Goal: Navigation & Orientation: Find specific page/section

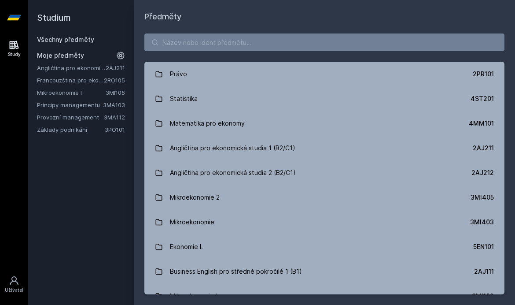
click at [92, 70] on link "Angličtina pro ekonomická studia 1 (B2/C1)" at bounding box center [71, 67] width 69 height 9
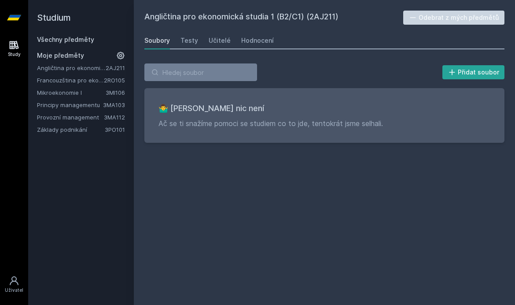
click at [99, 83] on link "Francouzština pro ekonomy - středně pokročilá úroveň 1 (A2/B1)" at bounding box center [70, 80] width 67 height 9
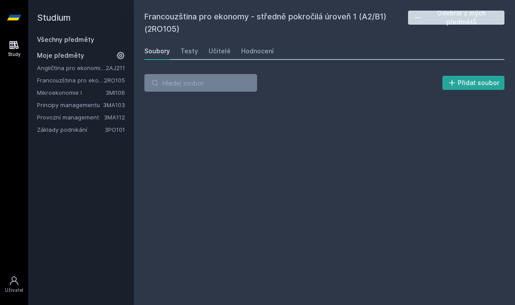
click at [116, 101] on link "3MA103" at bounding box center [114, 104] width 22 height 7
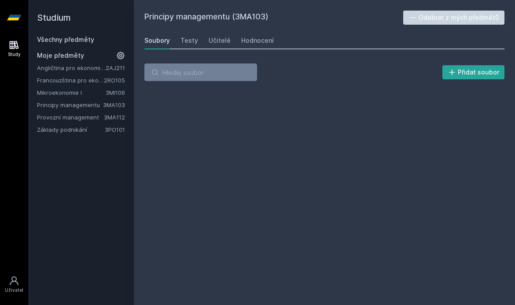
click at [102, 104] on link "Principy managementu" at bounding box center [70, 104] width 66 height 9
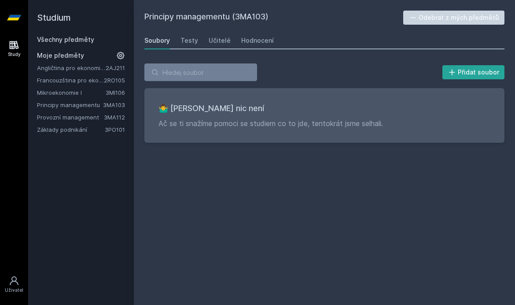
click at [105, 70] on link "Angličtina pro ekonomická studia 1 (B2/C1)" at bounding box center [71, 67] width 69 height 9
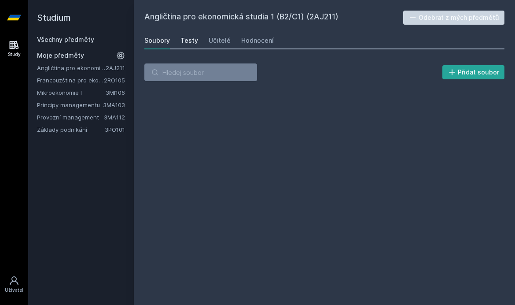
click at [186, 42] on div "Testy" at bounding box center [189, 40] width 18 height 9
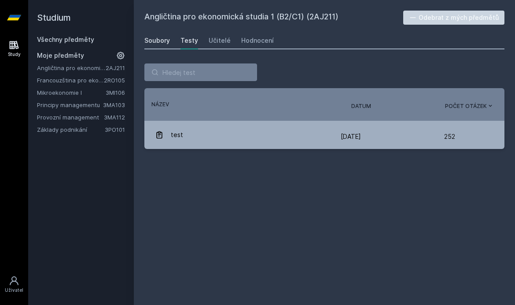
click at [169, 37] on div "Soubory" at bounding box center [157, 40] width 26 height 9
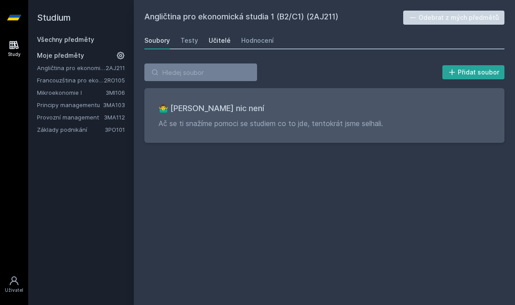
click at [216, 40] on div "Učitelé" at bounding box center [220, 40] width 22 height 9
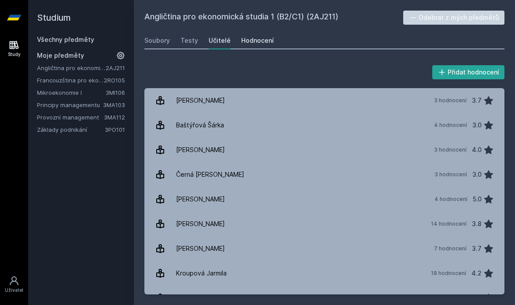
click at [258, 34] on link "Hodnocení" at bounding box center [257, 41] width 33 height 18
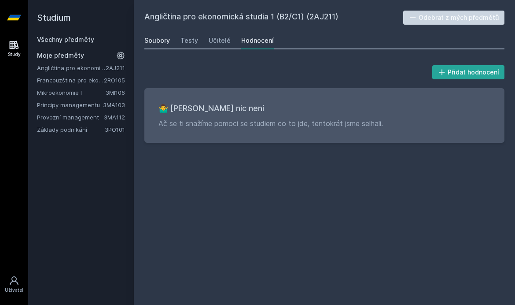
click at [168, 42] on div "Soubory" at bounding box center [157, 40] width 26 height 9
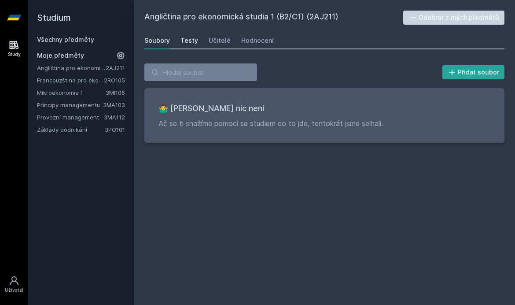
click at [196, 37] on div "Testy" at bounding box center [189, 40] width 18 height 9
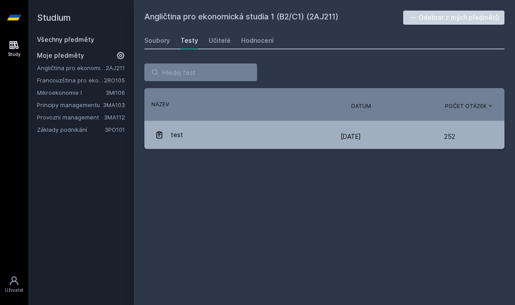
click at [103, 78] on link "Francouzština pro ekonomy - středně pokročilá úroveň 1 (A2/B1)" at bounding box center [70, 80] width 67 height 9
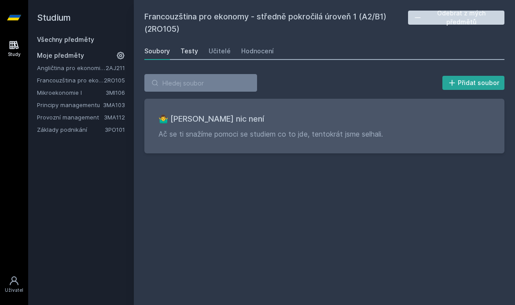
click at [195, 55] on div "Testy" at bounding box center [189, 51] width 18 height 9
click at [90, 95] on link "Mikroekonomie I" at bounding box center [71, 92] width 69 height 9
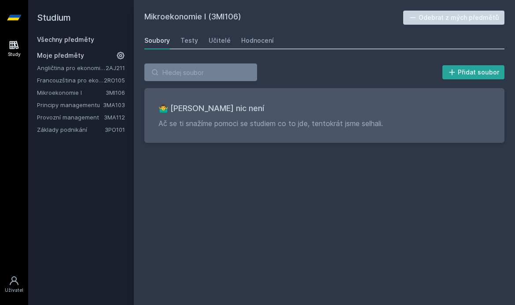
click at [103, 114] on link "Provozní management" at bounding box center [70, 117] width 67 height 9
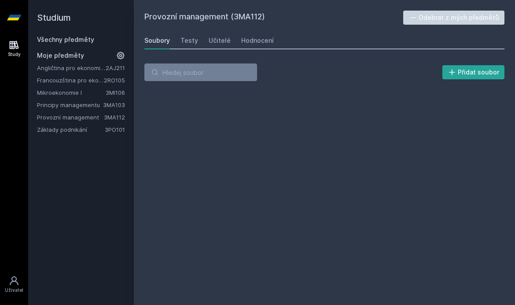
click at [103, 107] on link "3MA103" at bounding box center [114, 104] width 22 height 7
